Goal: Information Seeking & Learning: Learn about a topic

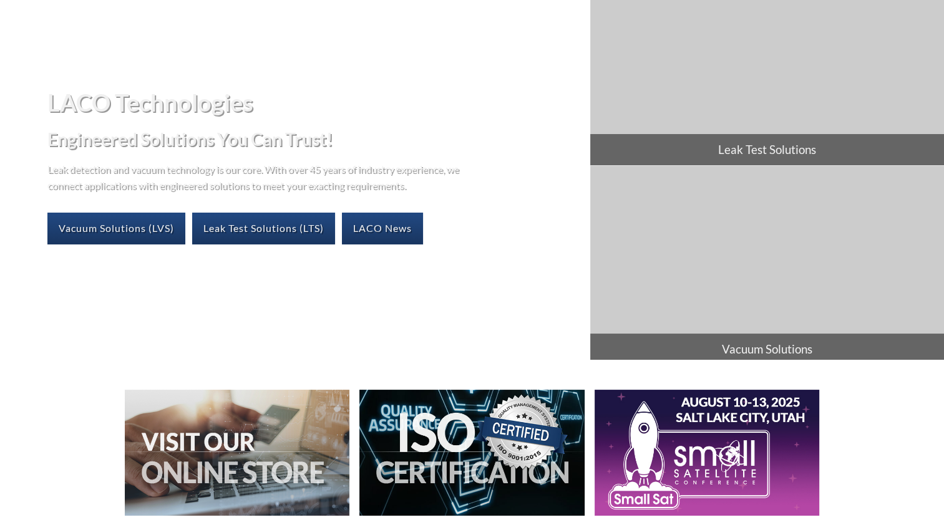
scroll to position [125, 0]
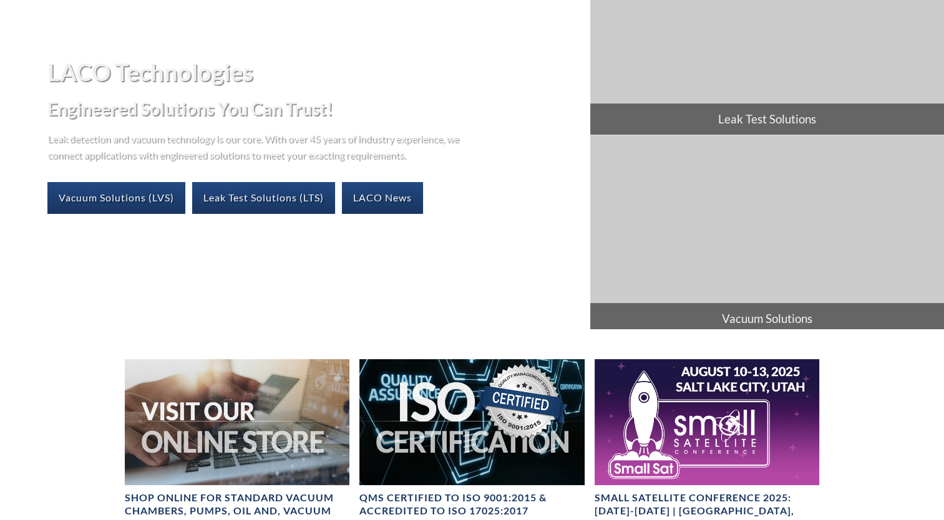
select select "Language Translate Widget"
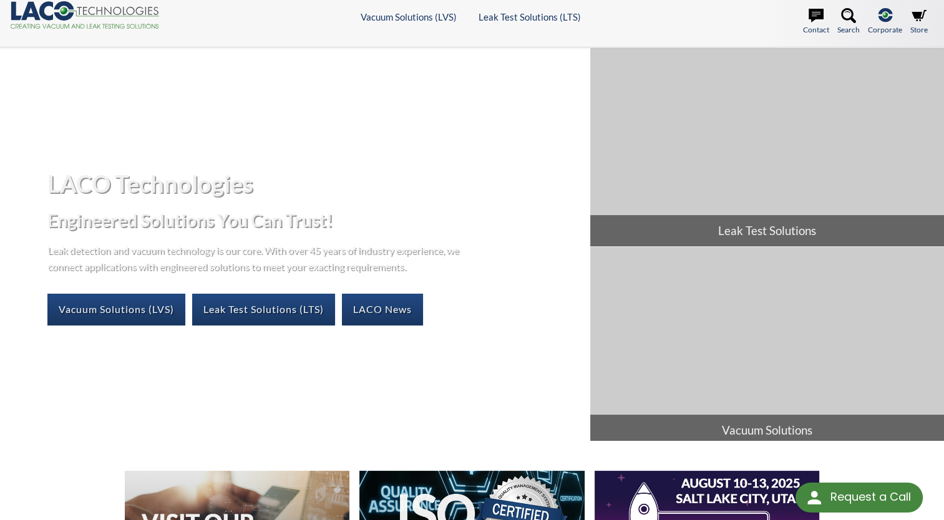
scroll to position [0, 0]
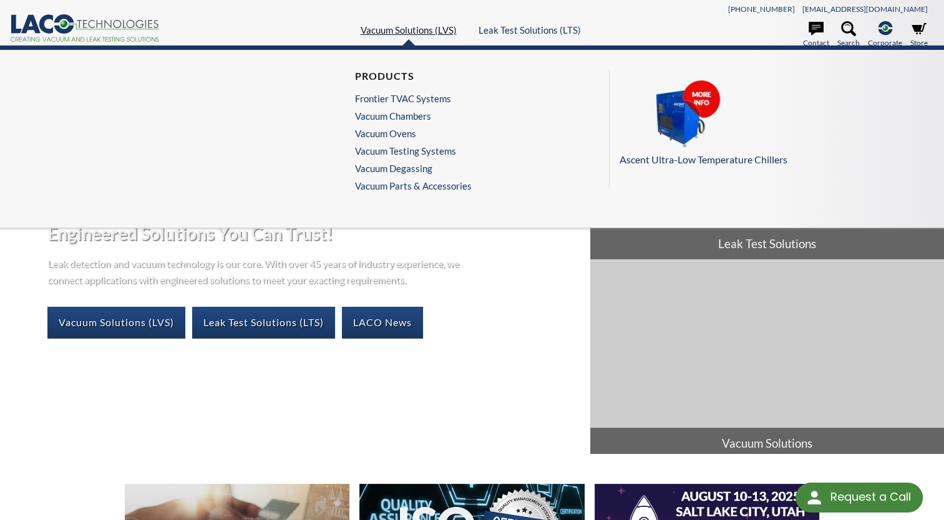
click at [423, 28] on link "Vacuum Solutions (LVS)" at bounding box center [409, 29] width 96 height 11
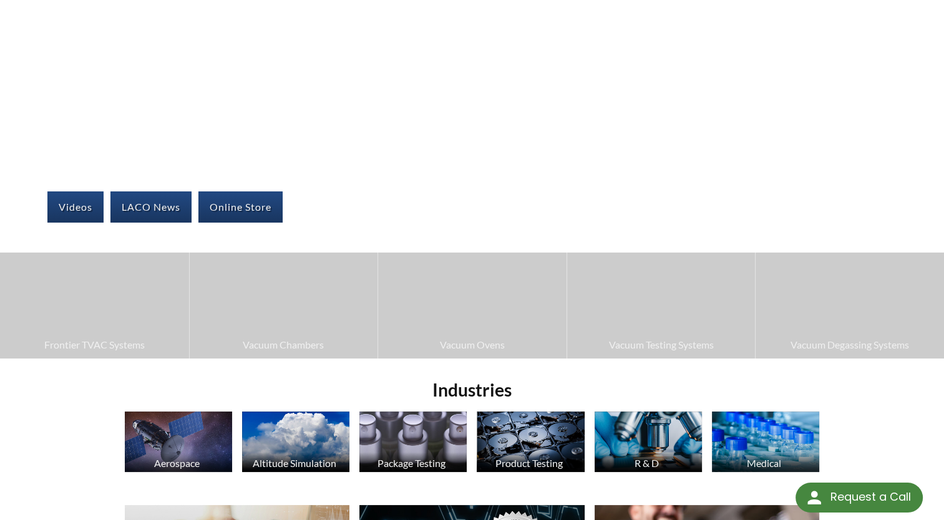
scroll to position [187, 0]
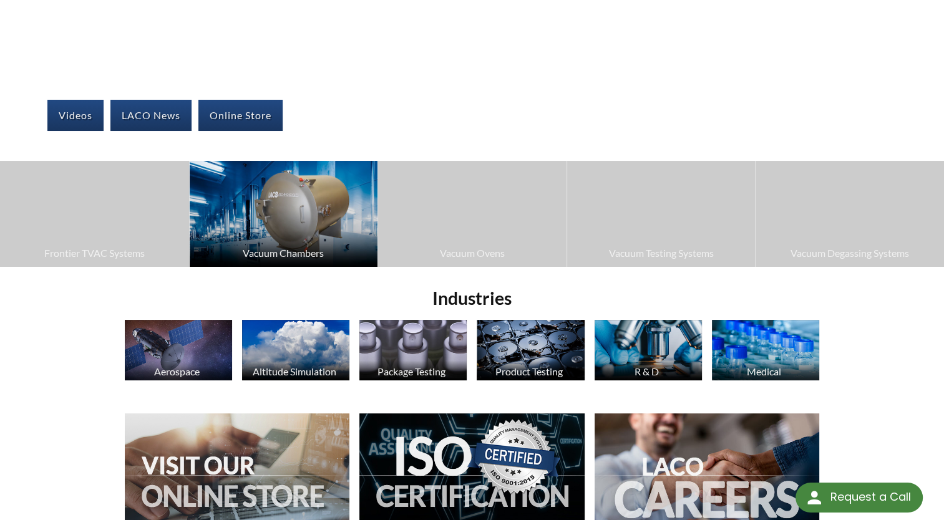
click at [308, 240] on img at bounding box center [284, 213] width 188 height 105
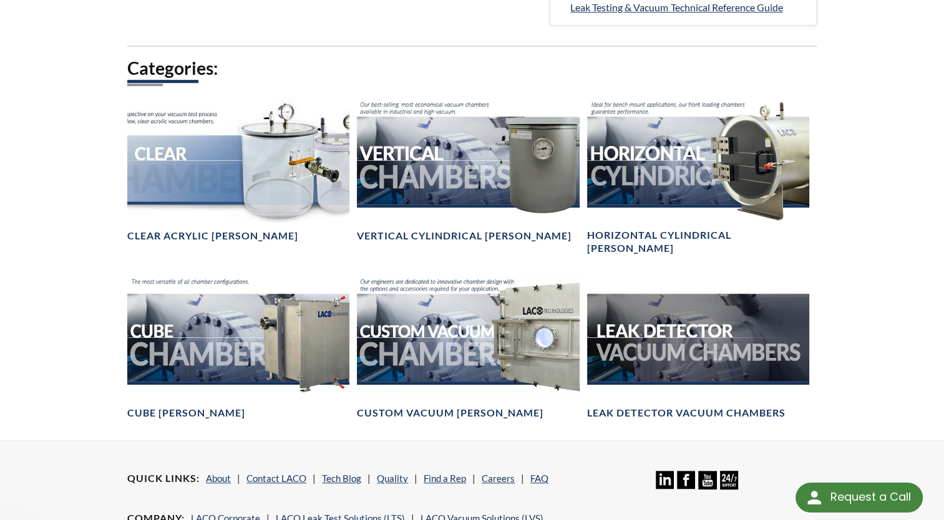
scroll to position [686, 0]
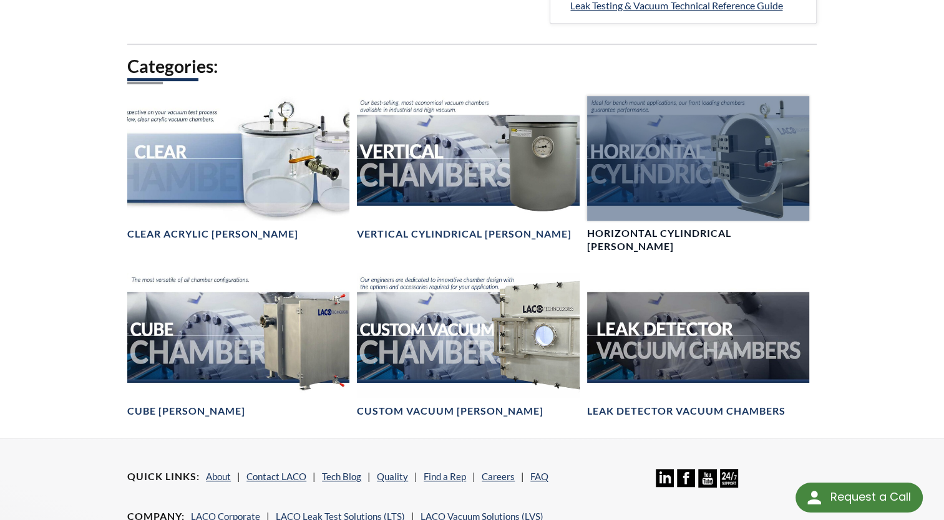
click at [758, 158] on div at bounding box center [698, 158] width 222 height 125
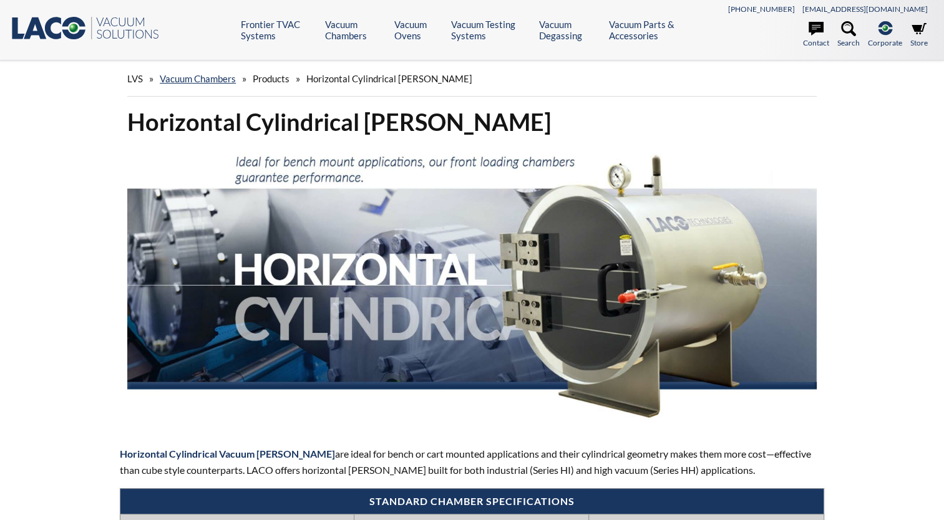
select select "Language Translate Widget"
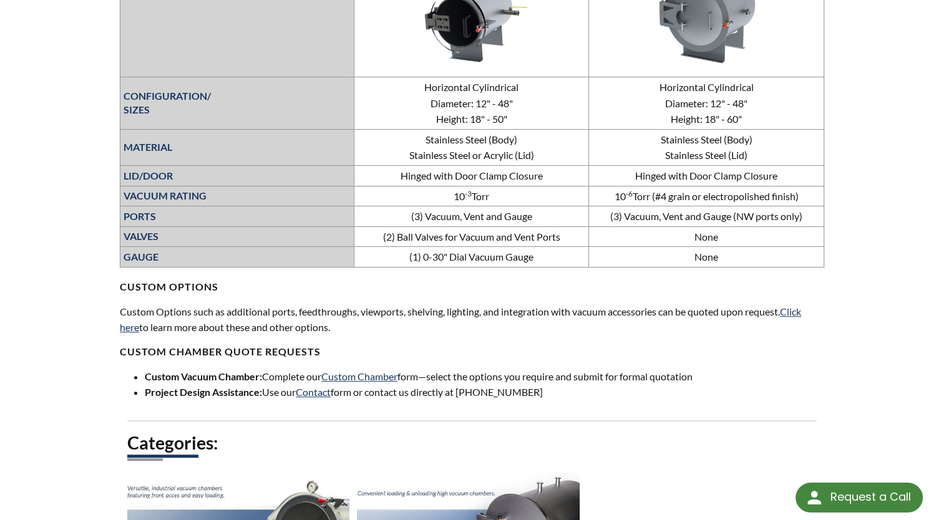
scroll to position [874, 0]
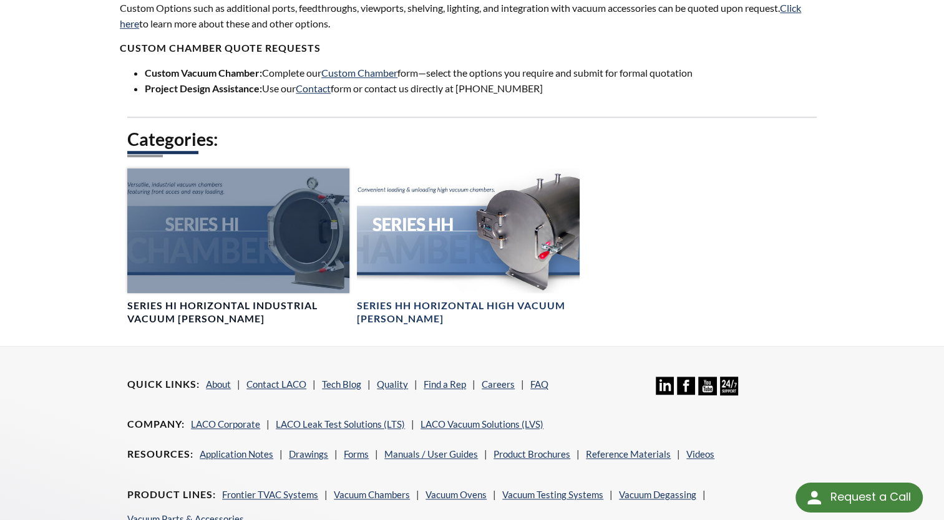
click at [283, 228] on div at bounding box center [238, 231] width 222 height 125
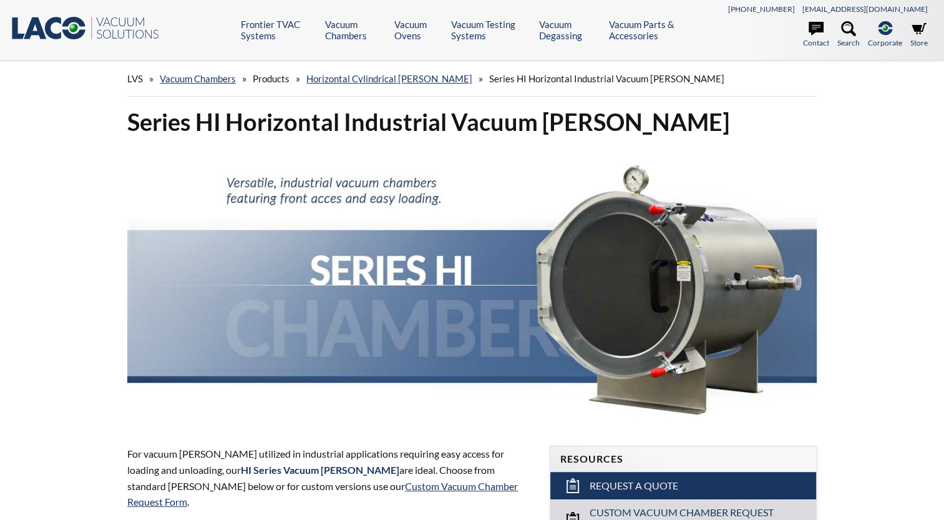
select select "Language Translate Widget"
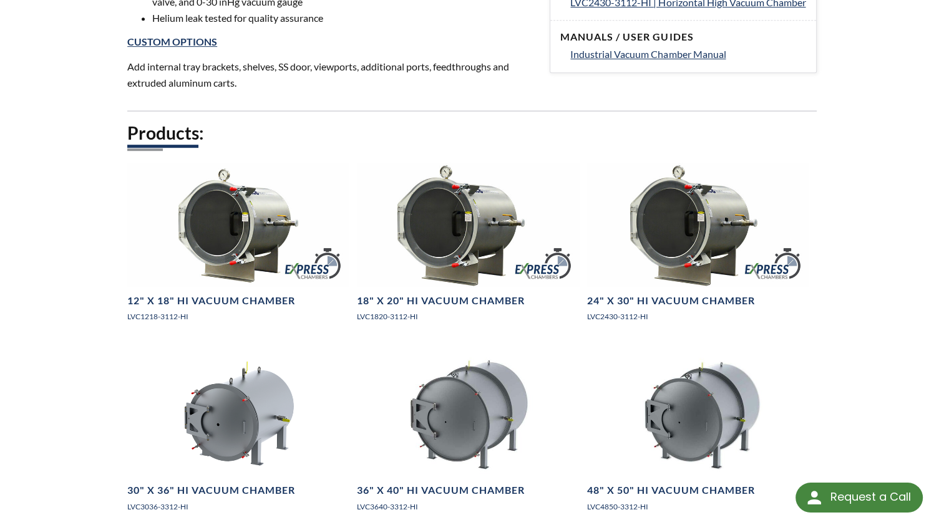
scroll to position [624, 0]
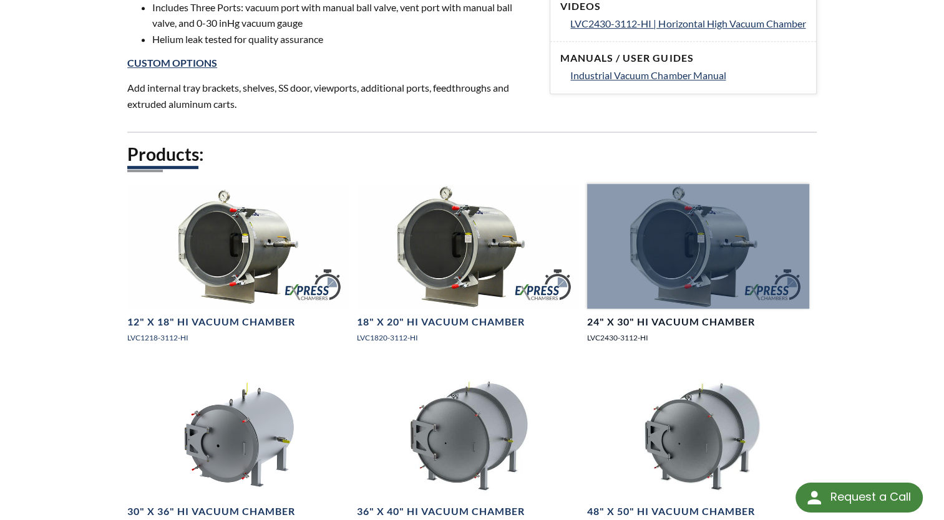
click at [672, 342] on link "24" X 30" HI Vacuum Chamber LVC2430-3112-HI" at bounding box center [698, 269] width 222 height 170
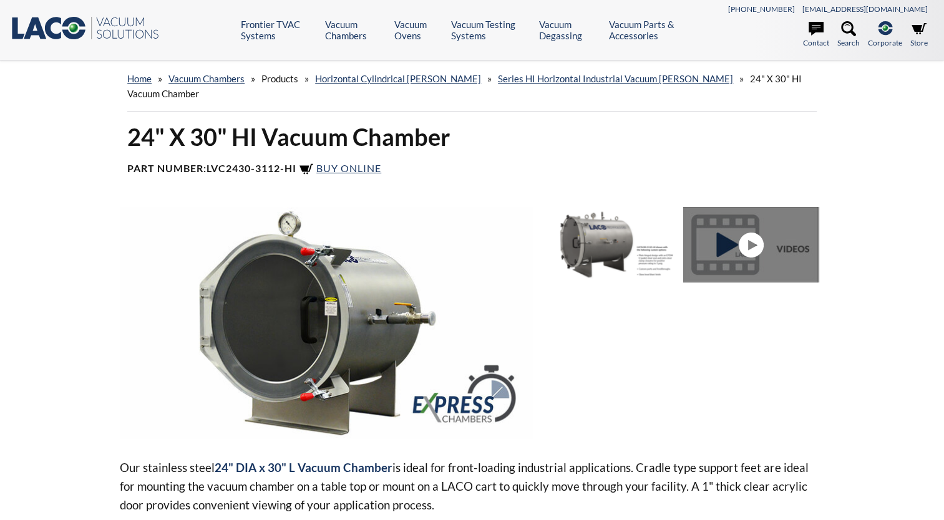
select select "Language Translate Widget"
click at [320, 266] on img at bounding box center [326, 323] width 413 height 232
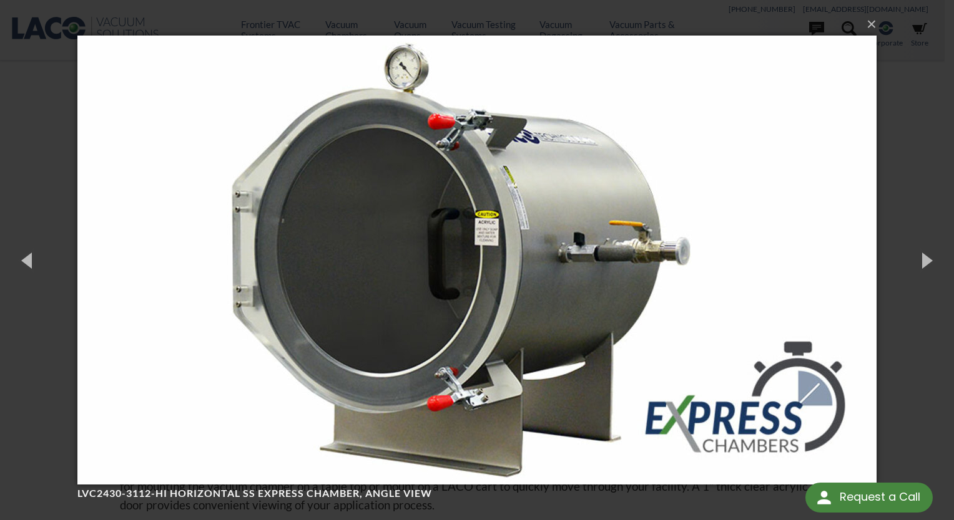
click at [454, 141] on img at bounding box center [476, 260] width 799 height 499
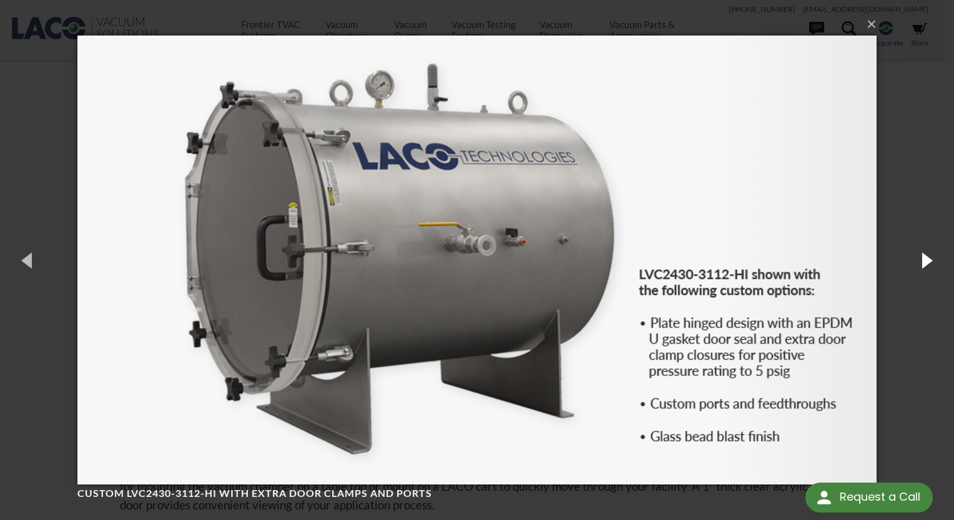
click at [921, 264] on button "button" at bounding box center [925, 260] width 56 height 69
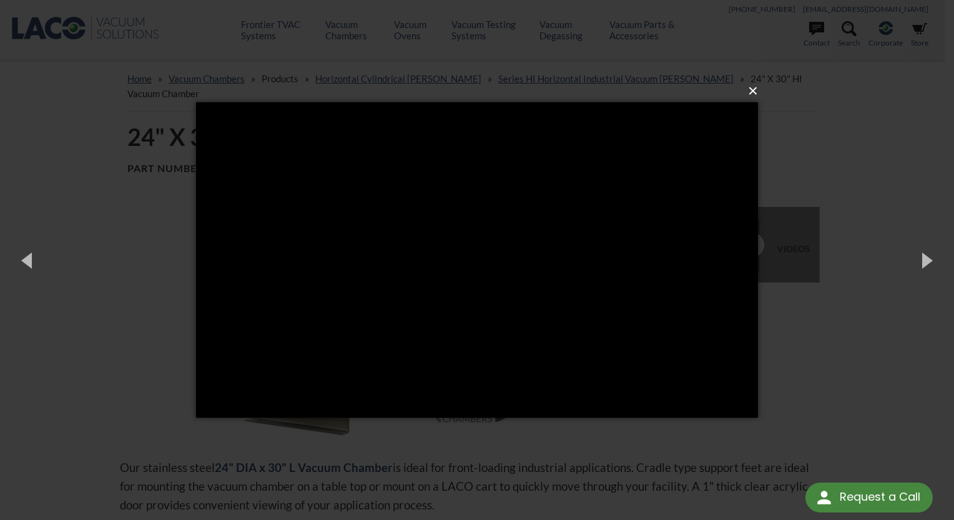
click at [755, 92] on button "×" at bounding box center [481, 90] width 562 height 27
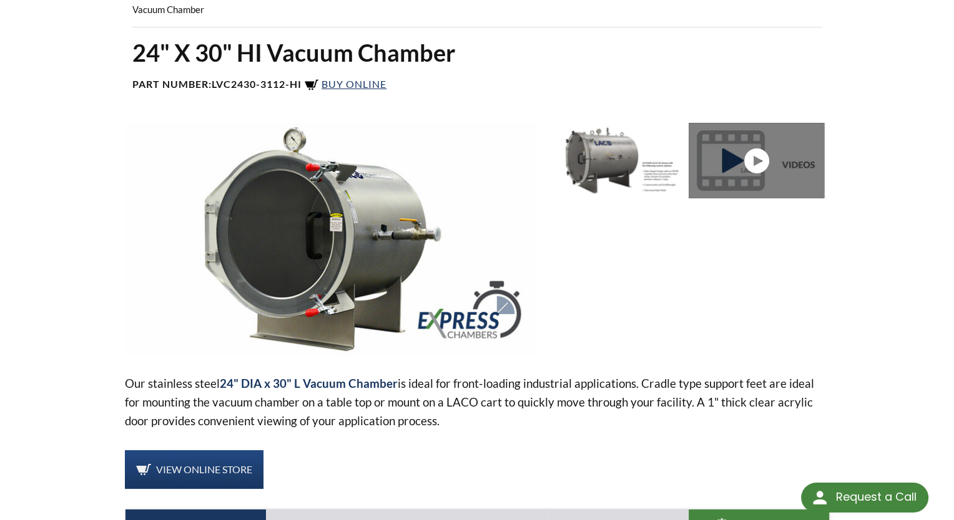
scroll to position [62, 0]
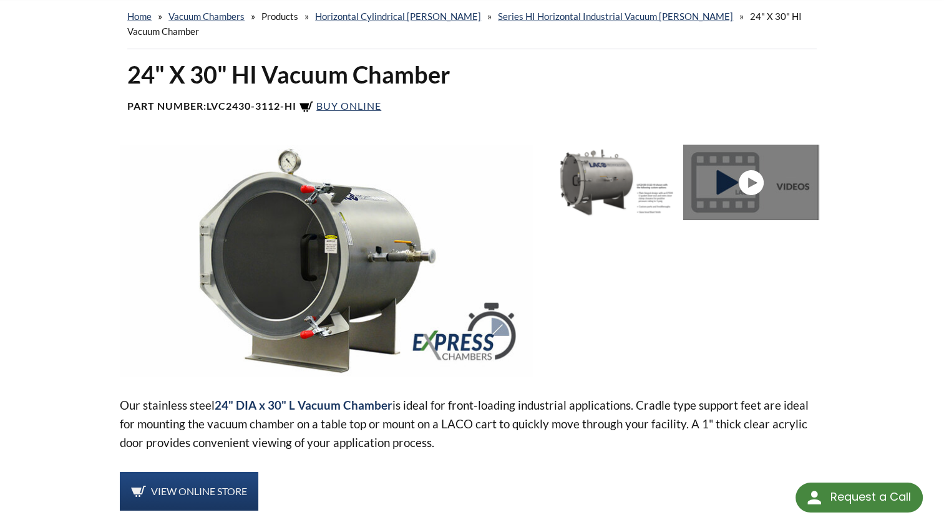
click at [303, 242] on img at bounding box center [326, 261] width 413 height 232
